Goal: Information Seeking & Learning: Learn about a topic

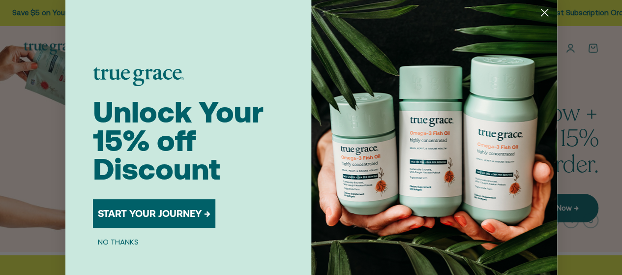
click at [101, 240] on button "NO THANKS" at bounding box center [118, 242] width 51 height 12
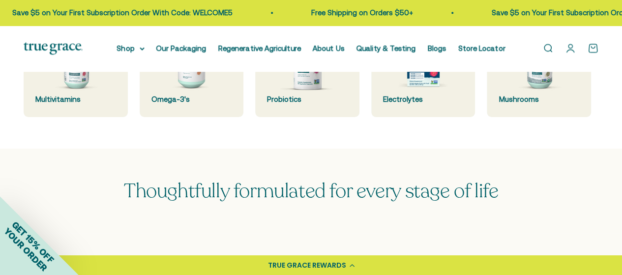
scroll to position [590, 0]
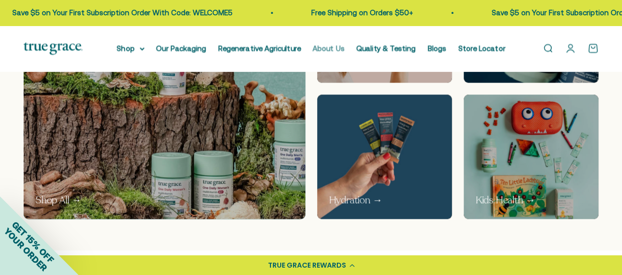
click at [317, 45] on link "About Us" at bounding box center [329, 48] width 32 height 8
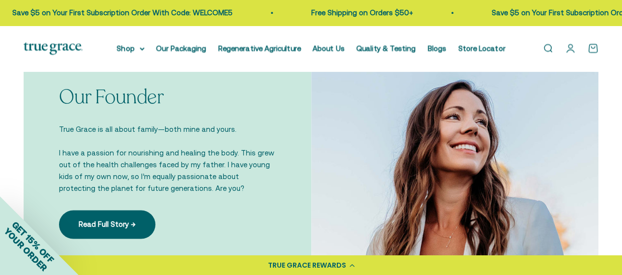
scroll to position [640, 0]
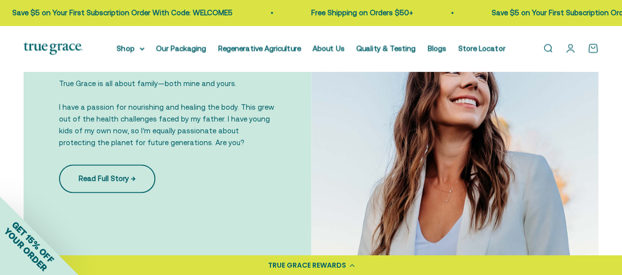
click at [132, 167] on link "Read Full Story →" at bounding box center [107, 178] width 96 height 29
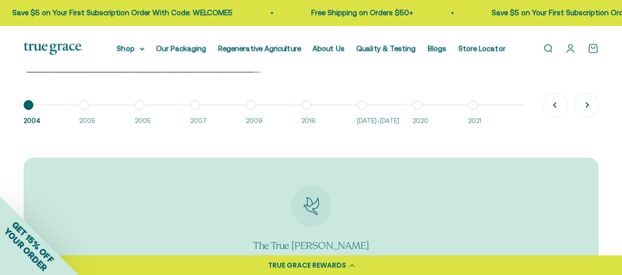
scroll to position [787, 0]
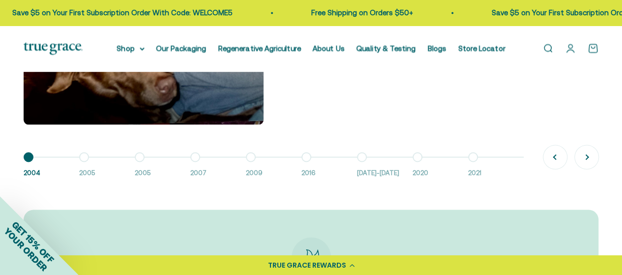
click at [83, 157] on button "Go to item 2 2005" at bounding box center [107, 167] width 56 height 21
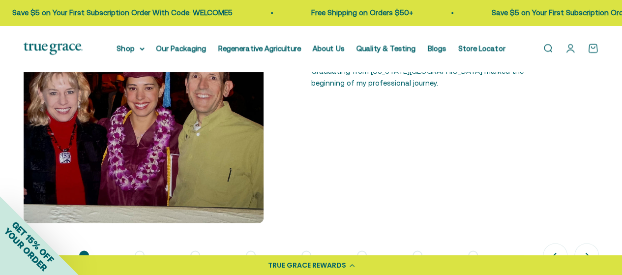
scroll to position [738, 0]
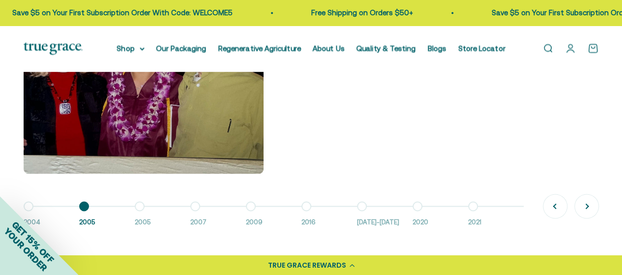
click at [140, 207] on button "Go to item 3 2005" at bounding box center [163, 216] width 56 height 21
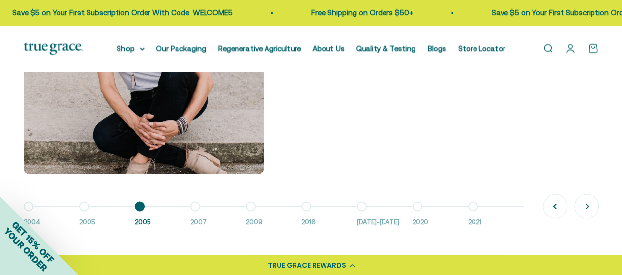
click at [197, 210] on button "Go to item 4 2007" at bounding box center [218, 216] width 56 height 21
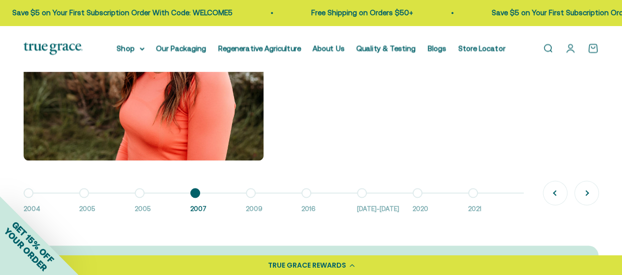
scroll to position [787, 0]
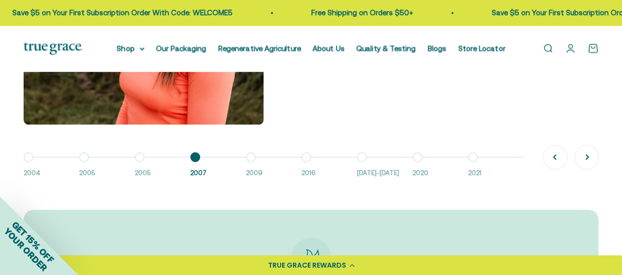
click at [249, 157] on button "Go to item 5 2009" at bounding box center [274, 167] width 56 height 21
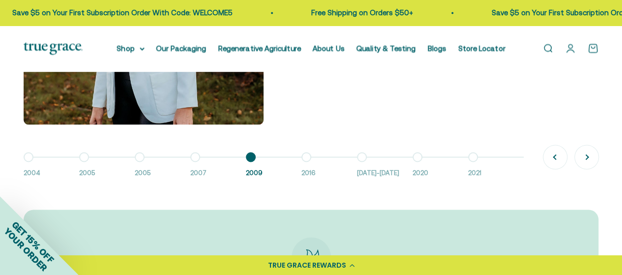
click at [304, 157] on button "Go to item 6 2016" at bounding box center [330, 167] width 56 height 21
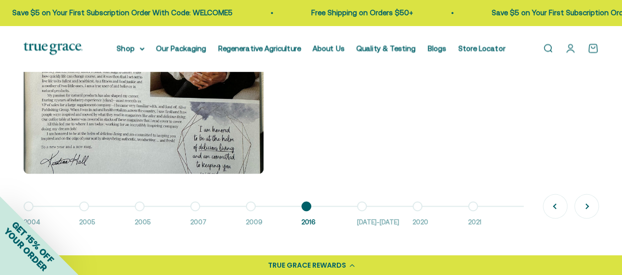
scroll to position [836, 0]
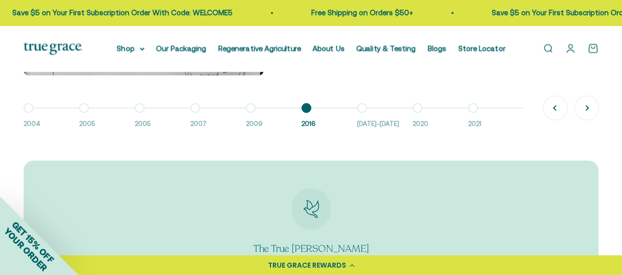
click at [366, 103] on div "Go to item 1 2004 Go to item 2 2005 Go to item 3 2005 Go to item 4 2007 Go to i…" at bounding box center [311, 116] width 575 height 26
click at [363, 108] on button "Go to item 7 2016-2018" at bounding box center [385, 118] width 56 height 21
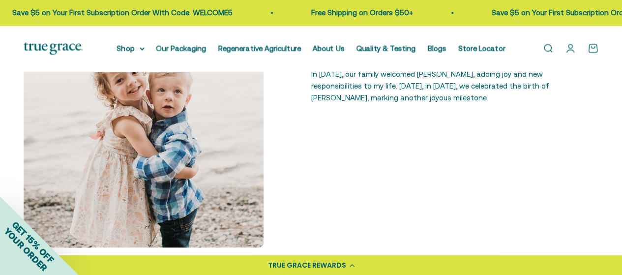
scroll to position [738, 0]
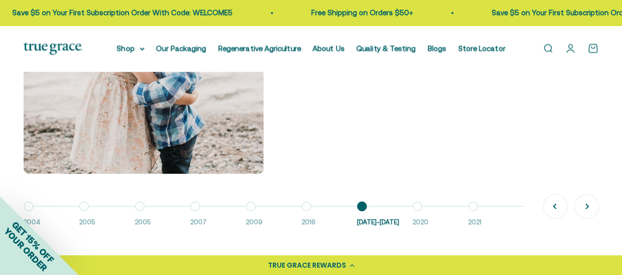
click at [416, 207] on button "Go to item 8 2020" at bounding box center [441, 216] width 56 height 21
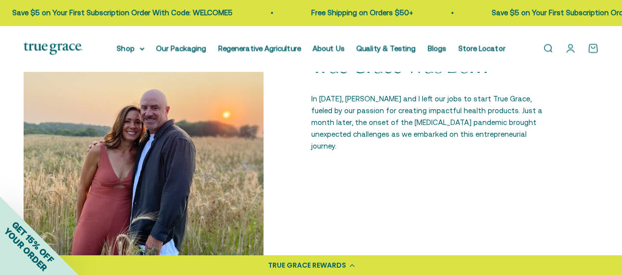
scroll to position [787, 0]
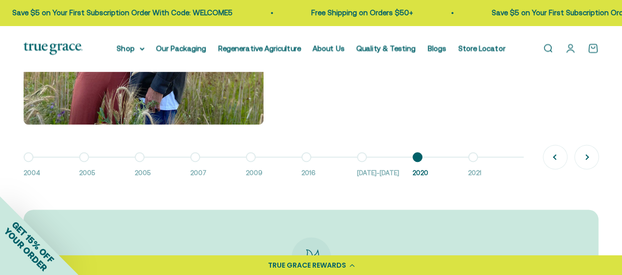
click at [473, 157] on button "Go to item 9 2021" at bounding box center [496, 167] width 56 height 21
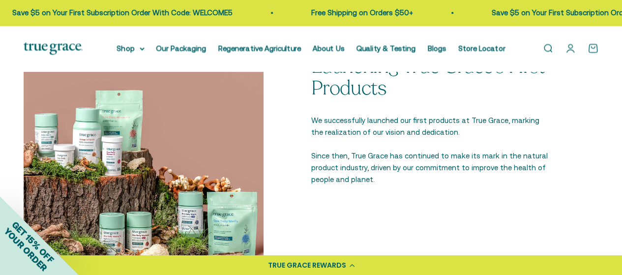
scroll to position [738, 0]
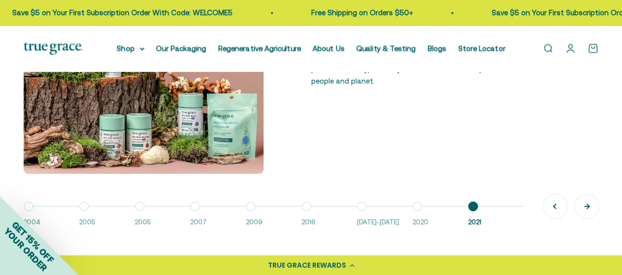
click at [586, 206] on button "Next" at bounding box center [587, 206] width 24 height 24
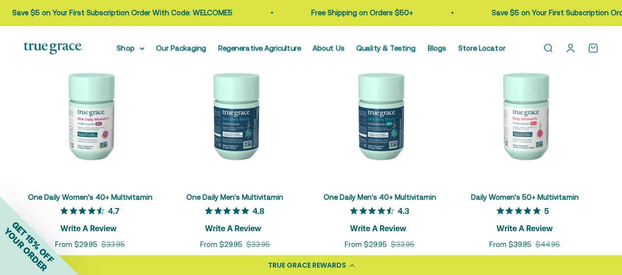
scroll to position [1525, 0]
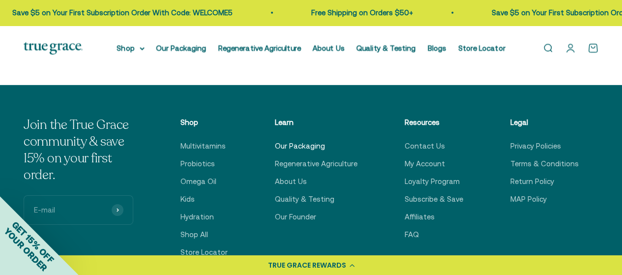
click at [299, 140] on link "Our Packaging" at bounding box center [300, 146] width 50 height 12
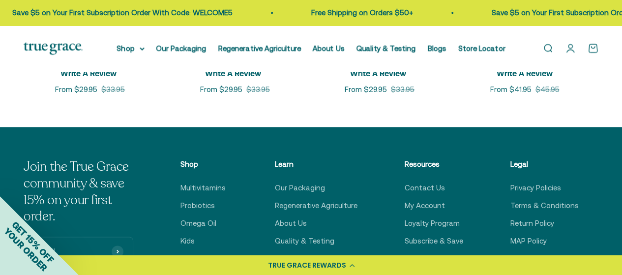
scroll to position [2411, 0]
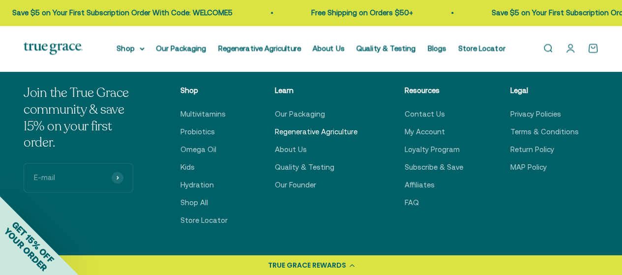
click at [304, 132] on link "Regenerative Agriculture" at bounding box center [316, 132] width 83 height 12
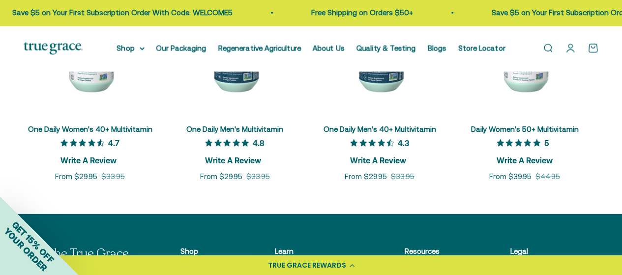
scroll to position [3395, 0]
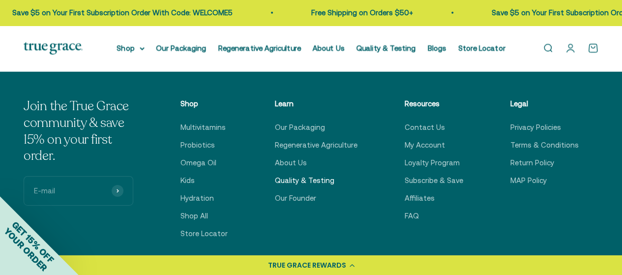
click at [293, 175] on link "Quality & Testing" at bounding box center [305, 181] width 60 height 12
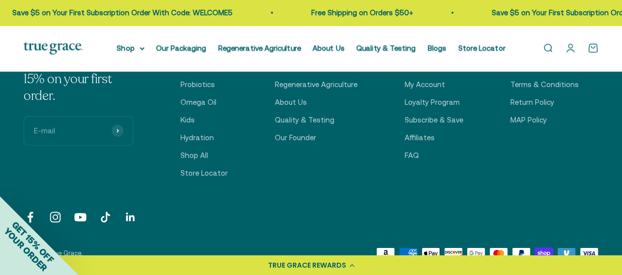
scroll to position [1427, 0]
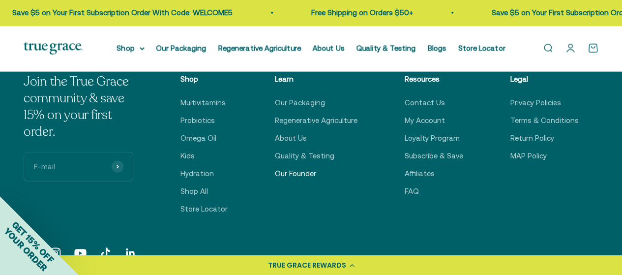
click at [302, 168] on link "Our Founder" at bounding box center [295, 174] width 41 height 12
